Goal: Transaction & Acquisition: Purchase product/service

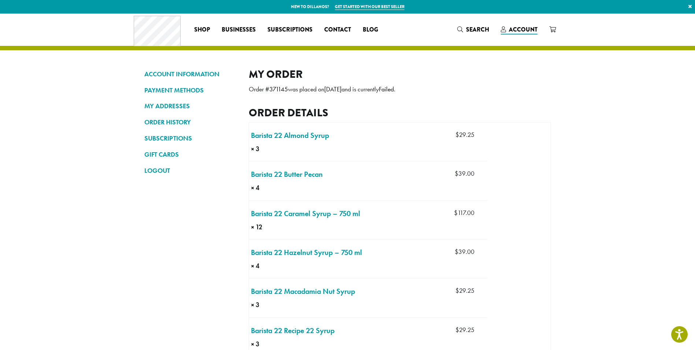
scroll to position [37, 0]
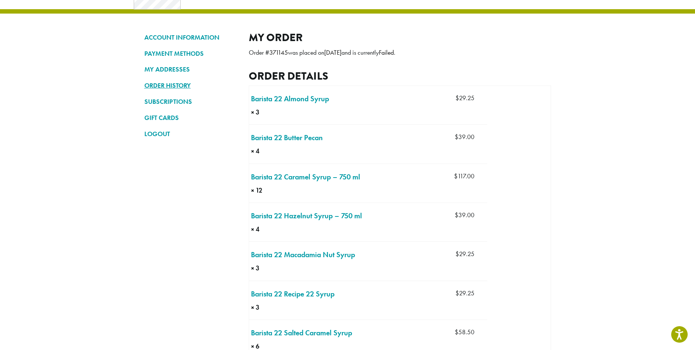
click at [171, 88] on link "ORDER HISTORY" at bounding box center [190, 85] width 93 height 12
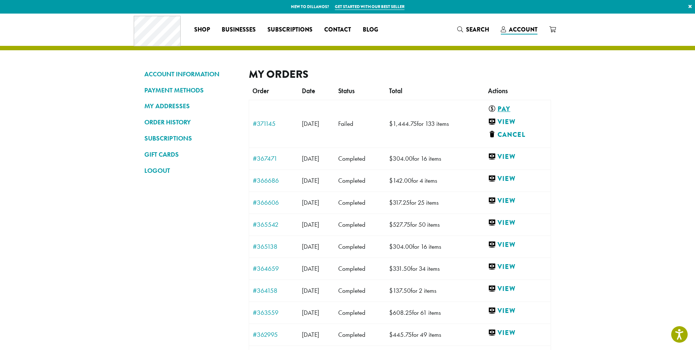
click at [519, 110] on link "Pay" at bounding box center [516, 108] width 56 height 9
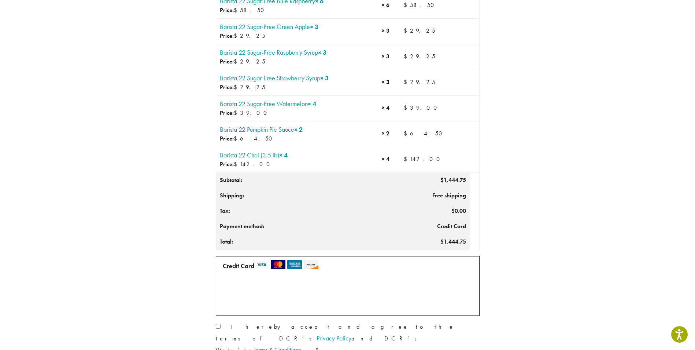
scroll to position [586, 0]
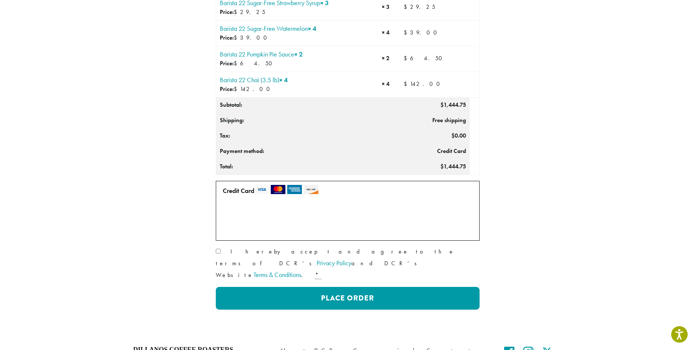
click at [342, 211] on label "• • • 5192 (expires 04/29)" at bounding box center [388, 212] width 104 height 12
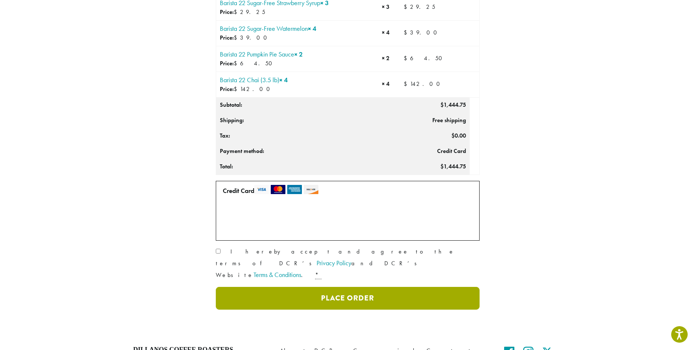
click at [337, 287] on button "Place Order" at bounding box center [348, 298] width 264 height 23
click at [237, 287] on button "Place Order" at bounding box center [348, 298] width 264 height 23
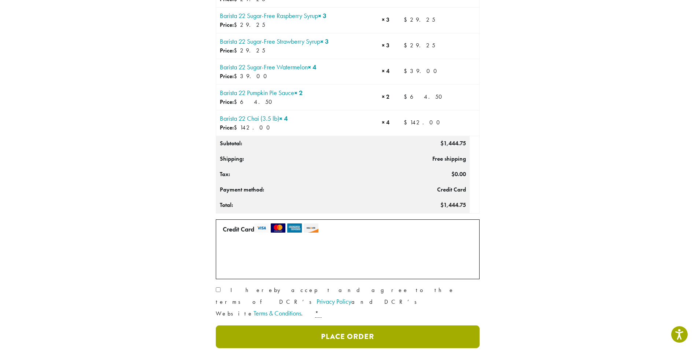
scroll to position [642, 0]
